Goal: Task Accomplishment & Management: Manage account settings

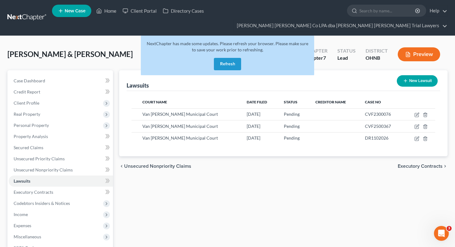
click at [219, 58] on button "Refresh" at bounding box center [227, 64] width 27 height 12
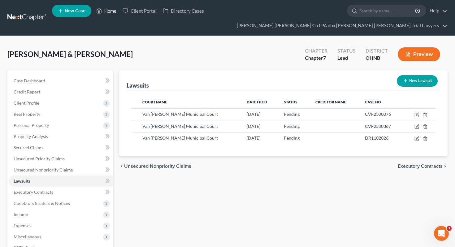
click at [99, 11] on icon at bounding box center [99, 10] width 6 height 7
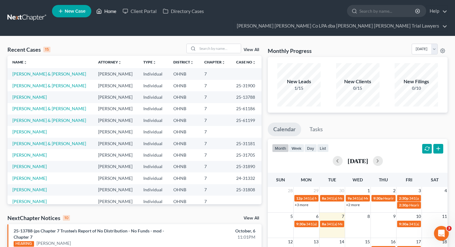
click at [111, 14] on link "Home" at bounding box center [106, 11] width 26 height 11
click at [406, 20] on link "[PERSON_NAME] [PERSON_NAME] Co LPA dba [PERSON_NAME] [PERSON_NAME] Trial Lawyers" at bounding box center [341, 25] width 214 height 11
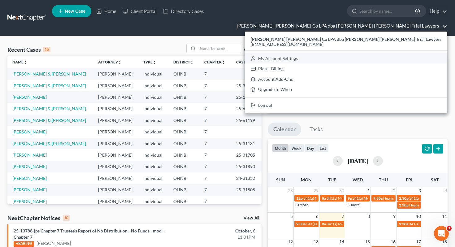
click at [365, 53] on link "My Account Settings" at bounding box center [346, 58] width 202 height 11
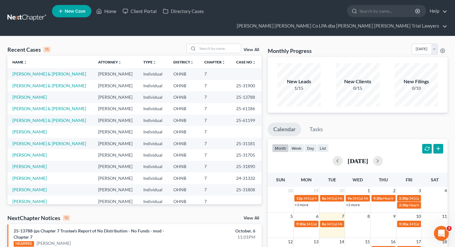
select select "24"
select select "36"
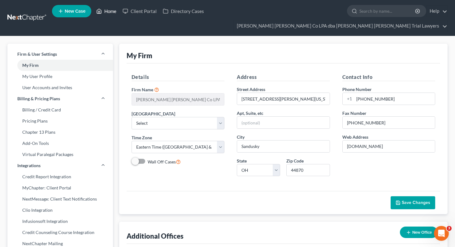
click at [106, 11] on link "Home" at bounding box center [106, 11] width 26 height 11
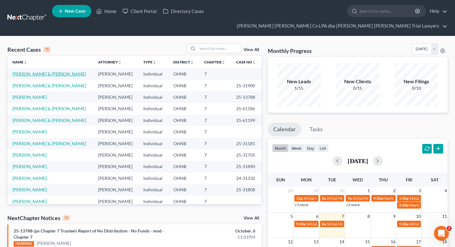
click at [29, 71] on link "[PERSON_NAME] & [PERSON_NAME]" at bounding box center [49, 73] width 74 height 5
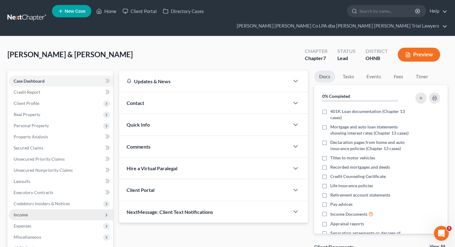
click at [61, 209] on span "Income" at bounding box center [61, 214] width 104 height 11
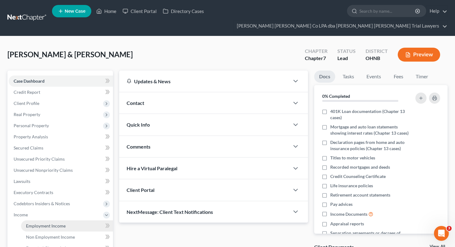
click at [63, 223] on span "Employment Income" at bounding box center [46, 225] width 40 height 5
